Goal: Task Accomplishment & Management: Manage account settings

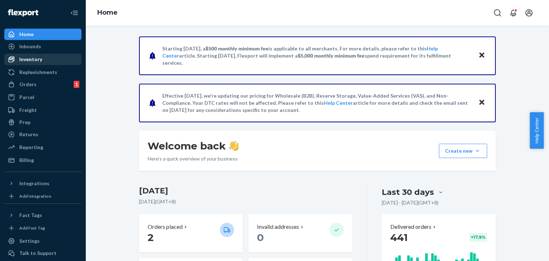
click at [34, 58] on div "Inventory" at bounding box center [30, 59] width 23 height 7
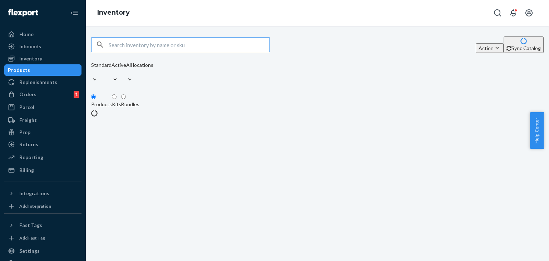
click at [127, 50] on input "text" at bounding box center [189, 45] width 161 height 14
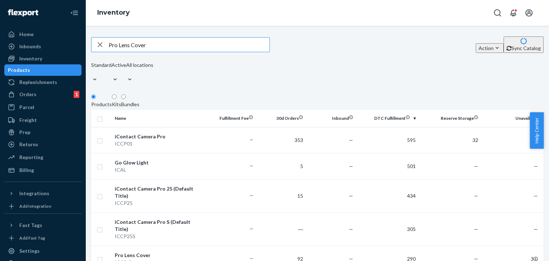
type input "Pro Lens Cover"
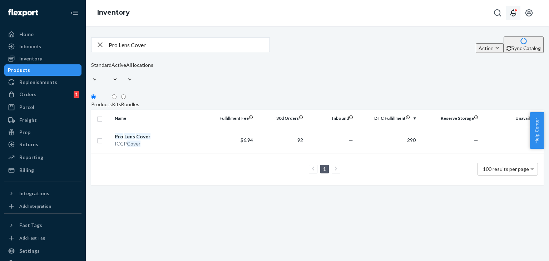
click at [515, 9] on div "Open notifications" at bounding box center [516, 11] width 4 height 4
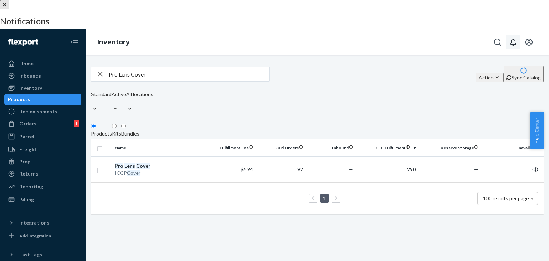
click at [515, 16] on h3 "Notifications" at bounding box center [274, 20] width 549 height 9
click at [383, 0] on div at bounding box center [274, 0] width 549 height 0
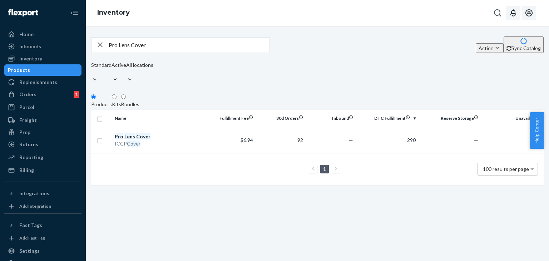
click at [526, 16] on icon "Open account menu" at bounding box center [529, 13] width 9 height 9
click at [476, 8] on div "Inventory" at bounding box center [317, 13] width 463 height 26
click at [34, 252] on div "Settings" at bounding box center [29, 250] width 20 height 7
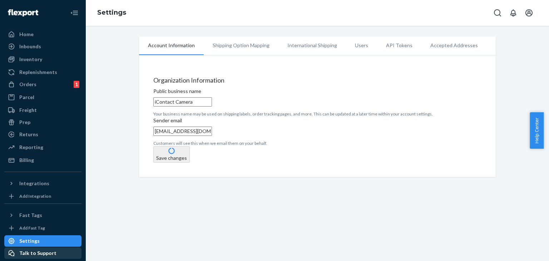
click at [38, 253] on div "Talk to Support" at bounding box center [37, 252] width 37 height 7
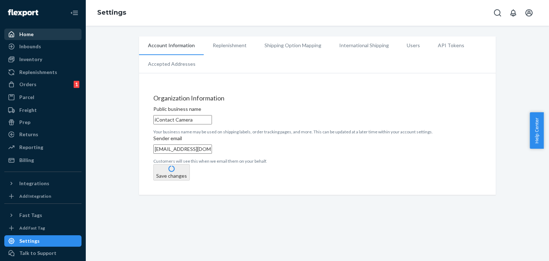
click at [27, 34] on div "Home" at bounding box center [26, 34] width 14 height 7
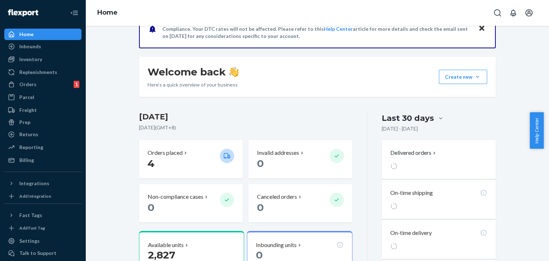
scroll to position [176, 0]
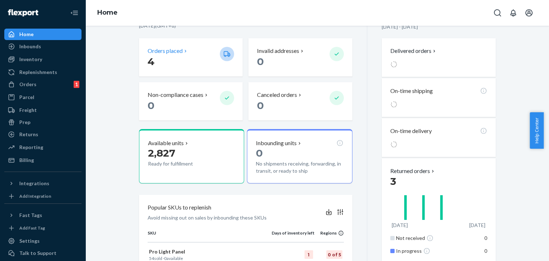
click at [183, 51] on icon at bounding box center [186, 51] width 6 height 6
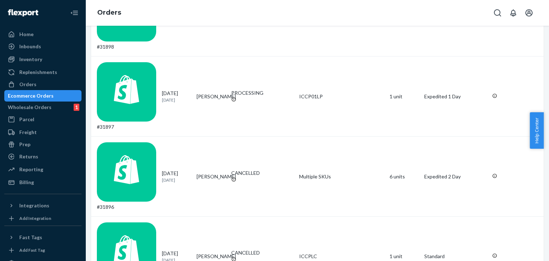
scroll to position [84, 0]
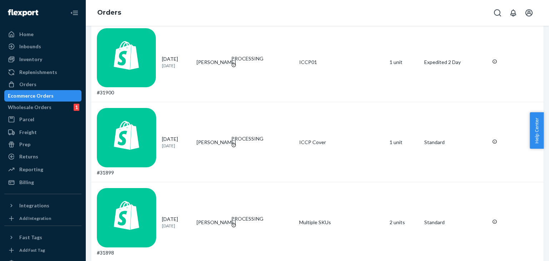
drag, startPoint x: 543, startPoint y: 95, endPoint x: 549, endPoint y: 50, distance: 45.0
click at [549, 50] on div "Filter Import Orders Create order Ecommerce order Removal order All orders Inva…" at bounding box center [317, 143] width 463 height 235
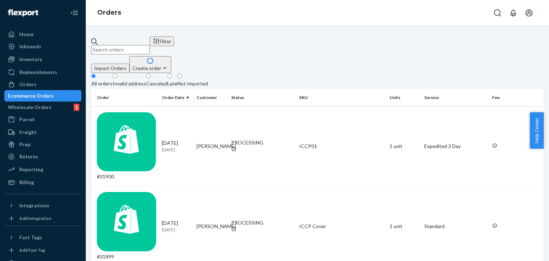
click at [150, 45] on input "text" at bounding box center [120, 49] width 59 height 9
click at [150, 45] on input "31108" at bounding box center [120, 49] width 59 height 9
click at [98, 41] on icon at bounding box center [94, 41] width 7 height 7
click at [104, 45] on input "31108" at bounding box center [120, 49] width 59 height 9
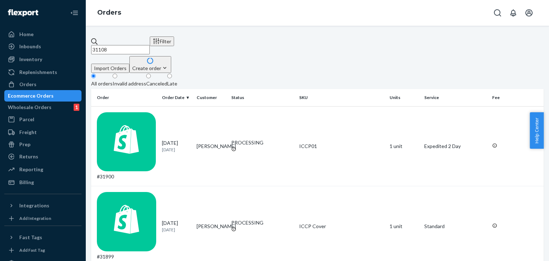
click at [150, 45] on input "31108" at bounding box center [120, 49] width 59 height 9
type input "3110"
click at [126, 112] on div "#31108" at bounding box center [126, 146] width 59 height 68
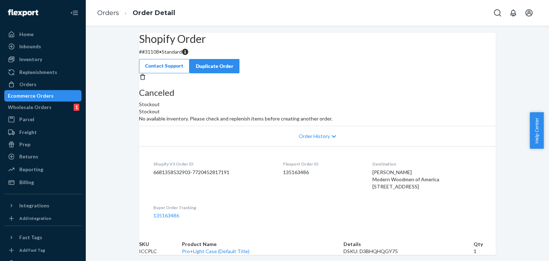
drag, startPoint x: 543, startPoint y: 61, endPoint x: 547, endPoint y: 79, distance: 18.2
click at [547, 79] on div "Shopify Order # #31108 • Standard Contact Support Duplicate Order Canceled Stoc…" at bounding box center [317, 143] width 463 height 235
click at [31, 59] on div "Inventory" at bounding box center [30, 59] width 23 height 7
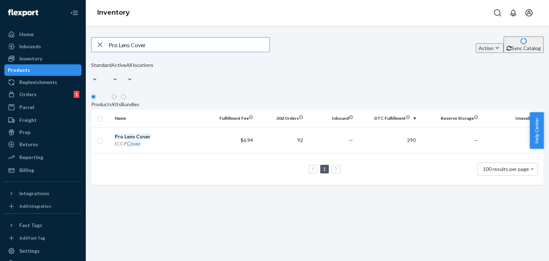
drag, startPoint x: 162, startPoint y: 53, endPoint x: 102, endPoint y: 52, distance: 59.3
click at [102, 52] on div "Pro Lens Cover" at bounding box center [181, 45] width 178 height 14
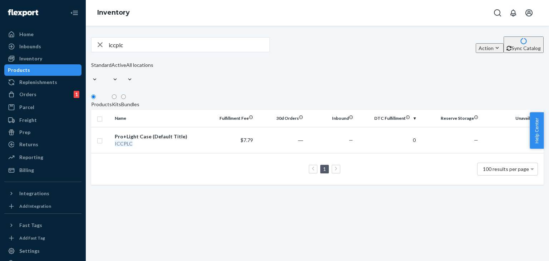
click at [186, 50] on input "iccplc" at bounding box center [189, 45] width 161 height 14
type input "icALPRO"
drag, startPoint x: 159, startPoint y: 132, endPoint x: 122, endPoint y: 132, distance: 37.5
click at [122, 133] on div "Pro Light Panel" at bounding box center [159, 136] width 88 height 7
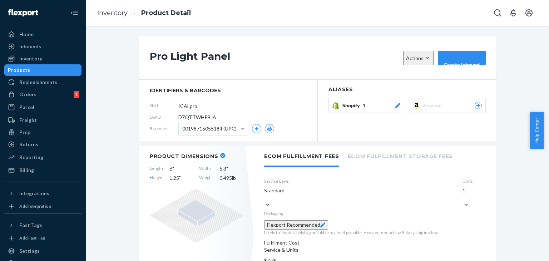
click at [450, 65] on button "Create inbound" at bounding box center [462, 58] width 48 height 14
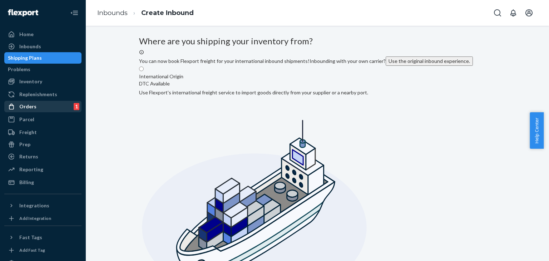
click at [30, 108] on div "Orders" at bounding box center [27, 106] width 17 height 7
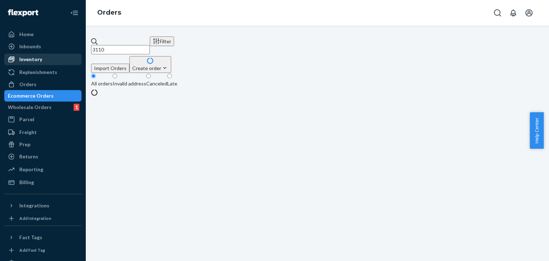
click at [29, 60] on div "Inventory" at bounding box center [30, 59] width 23 height 7
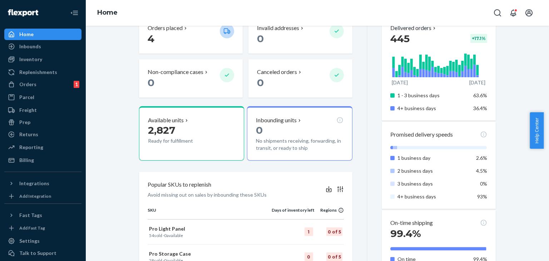
scroll to position [244, 0]
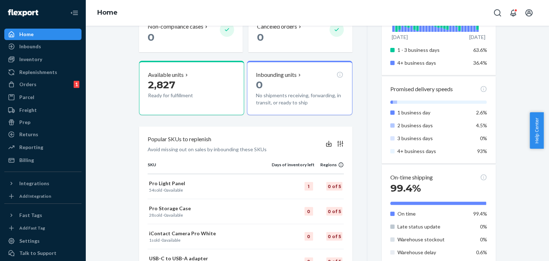
drag, startPoint x: 547, startPoint y: 145, endPoint x: 538, endPoint y: 96, distance: 50.1
click at [538, 96] on body "Home Inbounds Shipping Plans Problems Inventory Products Replenishments Orders …" at bounding box center [274, 130] width 549 height 261
click at [538, 96] on div "Starting [DATE], a $500 monthly minimum fee is applicable to all merchants. For…" at bounding box center [317, 143] width 463 height 235
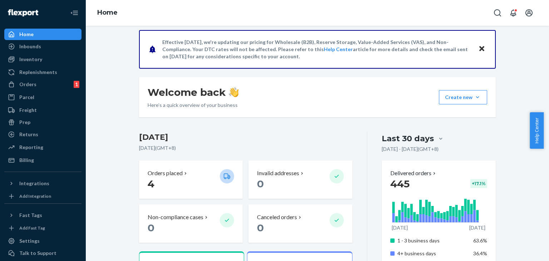
drag, startPoint x: 547, startPoint y: 123, endPoint x: 548, endPoint y: 21, distance: 101.2
click at [548, 21] on body "Home Inbounds Shipping Plans Problems Inventory Products Replenishments Orders …" at bounding box center [274, 130] width 549 height 261
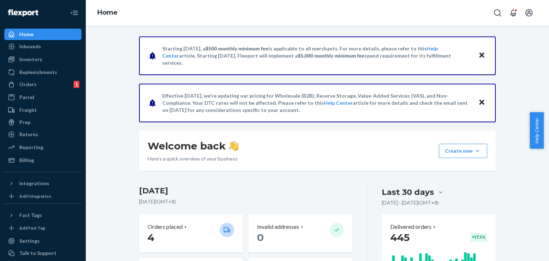
click at [532, 123] on span "Help Center" at bounding box center [537, 130] width 14 height 36
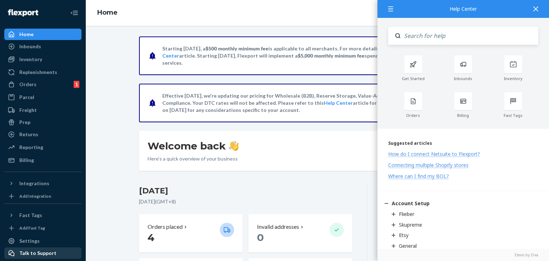
click at [50, 249] on div "Talk to Support" at bounding box center [37, 252] width 37 height 7
